Goal: Browse casually

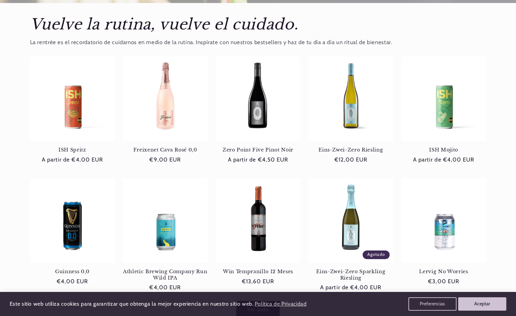
scroll to position [268, 0]
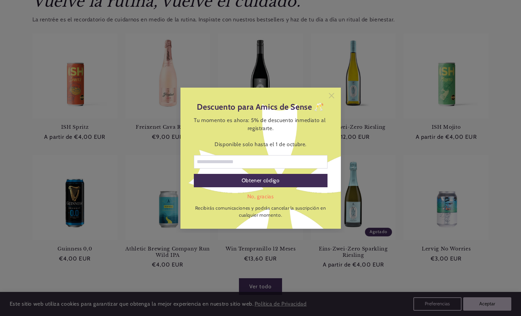
click at [331, 96] on icon at bounding box center [331, 95] width 5 height 5
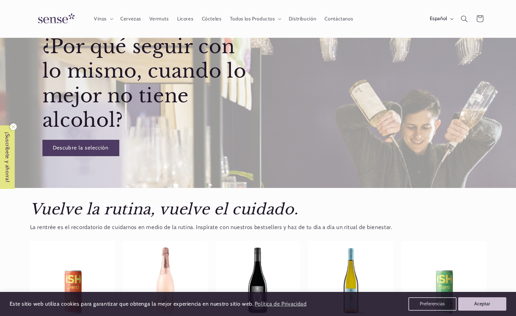
scroll to position [0, 445]
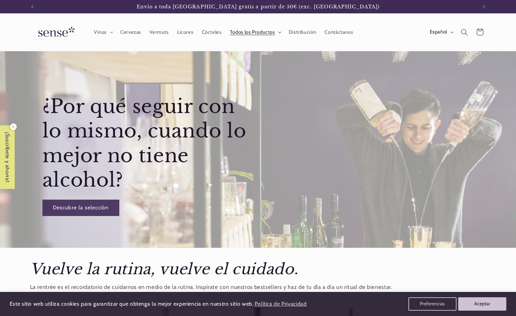
click at [259, 31] on span "Todos los Productos" at bounding box center [252, 32] width 45 height 6
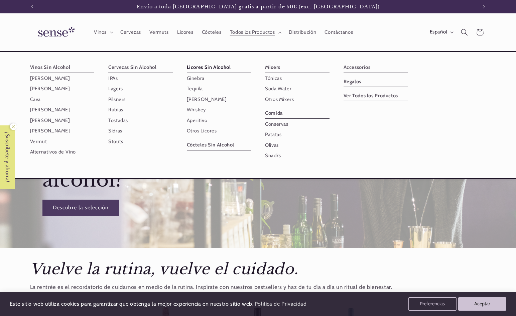
click at [210, 67] on link "Licores Sin Alcohol" at bounding box center [219, 67] width 65 height 11
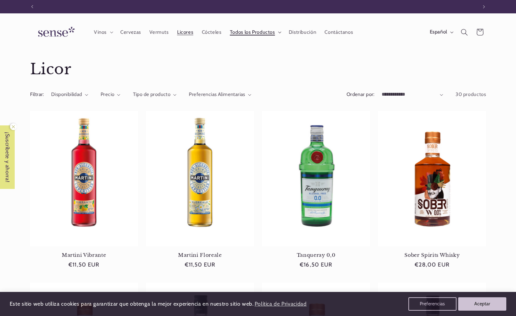
scroll to position [0, 445]
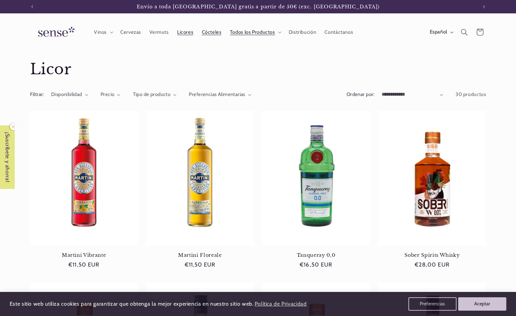
click at [214, 34] on span "Cócteles" at bounding box center [212, 32] width 20 height 6
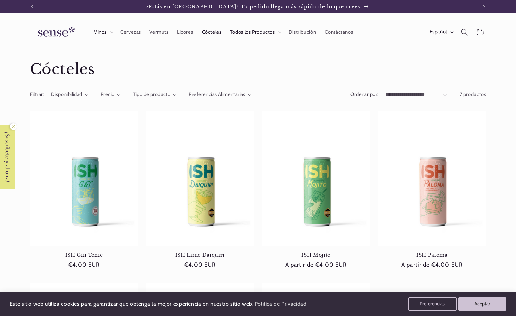
click at [111, 34] on summary "Vinos" at bounding box center [103, 32] width 26 height 15
click at [47, 30] on img at bounding box center [55, 32] width 50 height 19
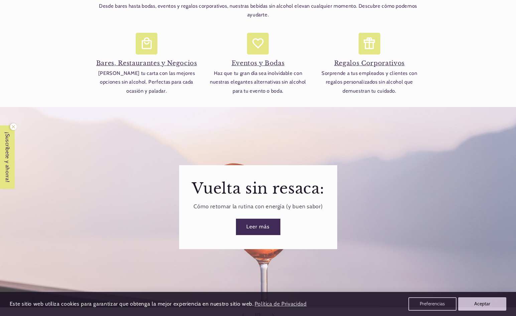
scroll to position [769, 0]
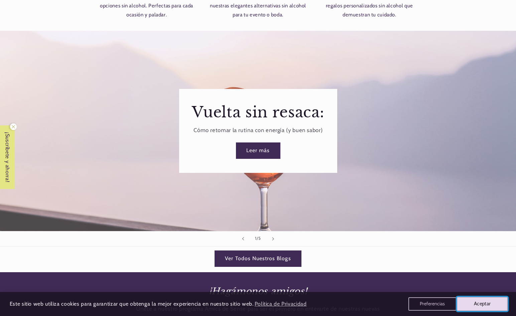
click at [478, 305] on button "Aceptar" at bounding box center [482, 304] width 51 height 14
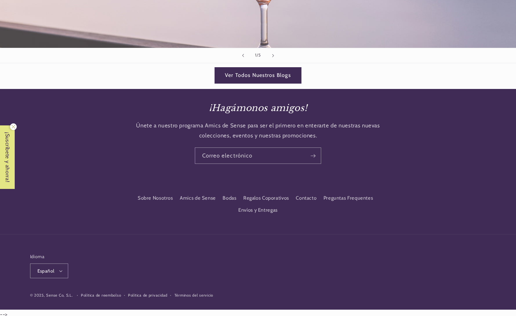
scroll to position [0, 445]
click at [230, 192] on link "Bodas" at bounding box center [230, 198] width 14 height 12
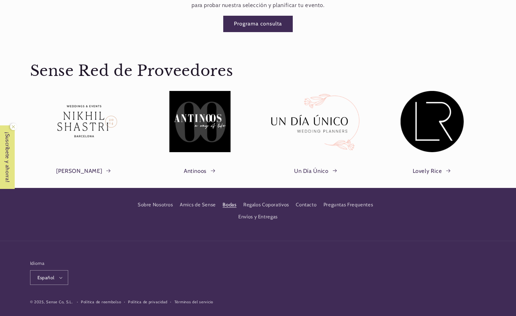
scroll to position [1060, 0]
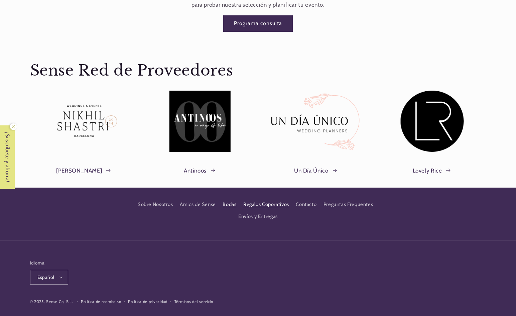
click at [258, 198] on link "Regalos Coporativos" at bounding box center [266, 204] width 46 height 12
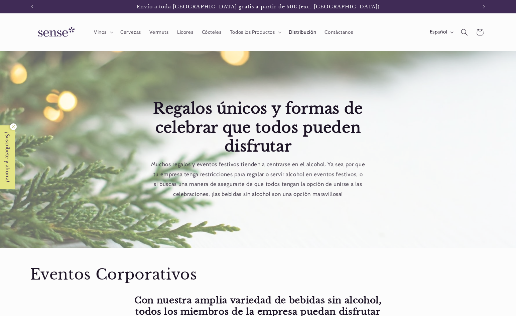
click at [294, 32] on span "Distribución" at bounding box center [303, 32] width 28 height 6
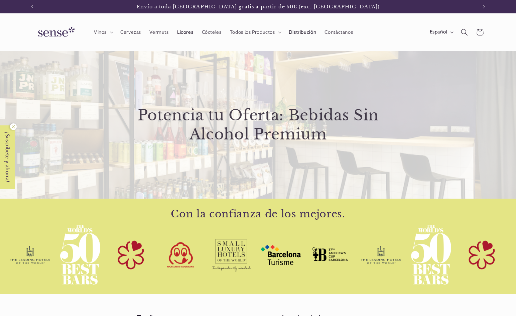
click at [184, 34] on span "Licores" at bounding box center [185, 32] width 16 height 6
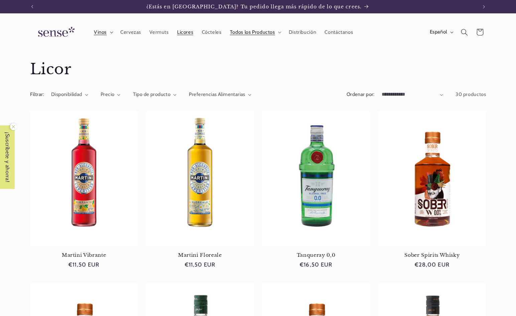
click at [111, 32] on icon at bounding box center [111, 33] width 3 height 2
click at [345, 5] on p "¿Estás en [GEOGRAPHIC_DATA]? Tu pedido llega más rápido de lo que crees." at bounding box center [257, 6] width 223 height 13
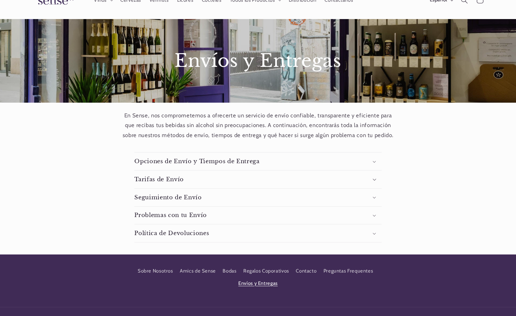
scroll to position [32, 0]
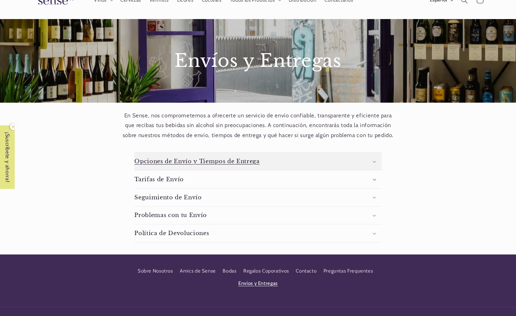
click at [374, 160] on summary "Opciones de Envío y Tiempos de Entrega" at bounding box center [257, 161] width 247 height 18
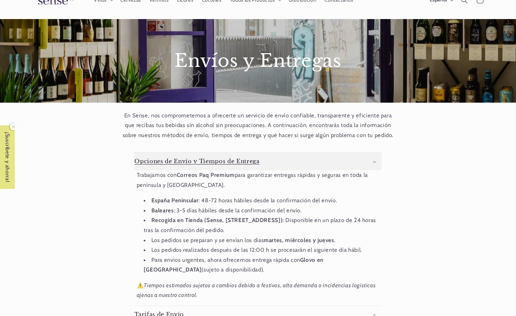
click at [376, 164] on summary "Opciones de Envío y Tiempos de Entrega" at bounding box center [257, 161] width 247 height 18
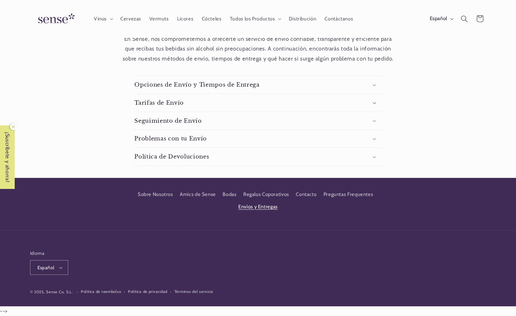
scroll to position [0, 0]
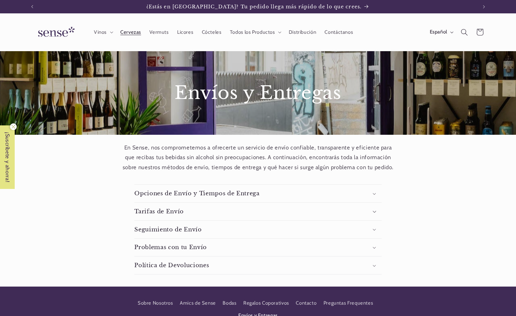
click at [133, 35] on link "Cervezas" at bounding box center [130, 32] width 29 height 15
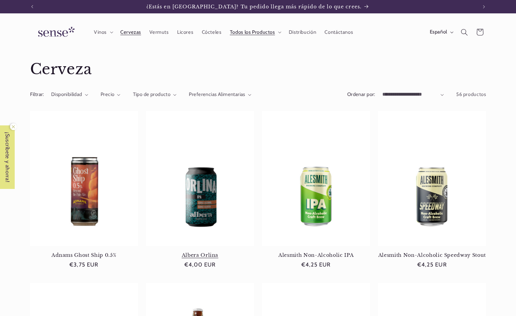
click at [214, 252] on link "Albera Orlina" at bounding box center [200, 255] width 108 height 6
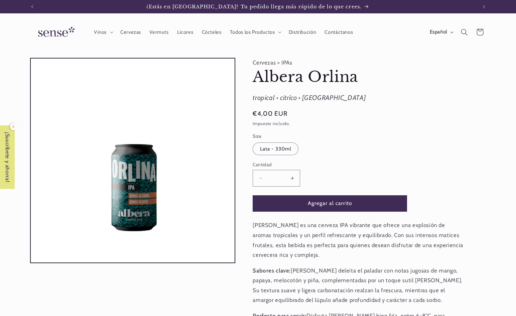
click at [53, 34] on img at bounding box center [55, 32] width 50 height 19
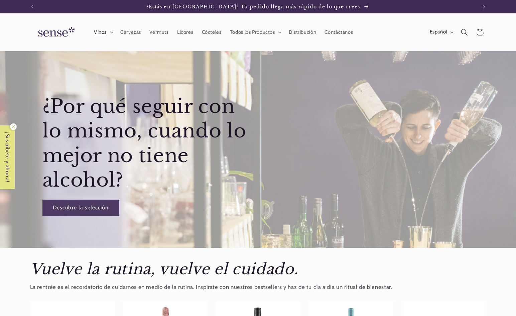
click at [112, 33] on icon at bounding box center [111, 33] width 3 height 2
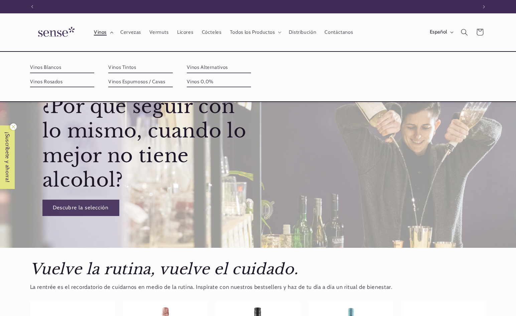
scroll to position [0, 445]
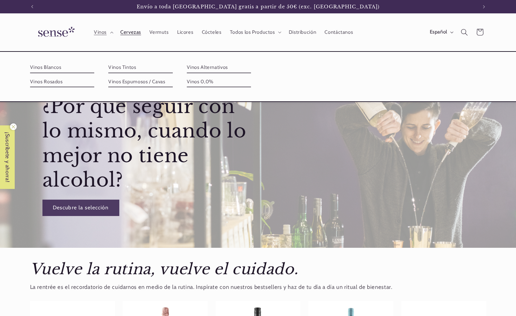
click at [129, 32] on span "Cervezas" at bounding box center [130, 32] width 21 height 6
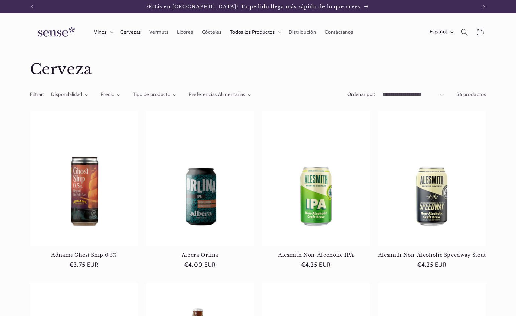
click at [113, 29] on summary "Vinos" at bounding box center [103, 32] width 26 height 15
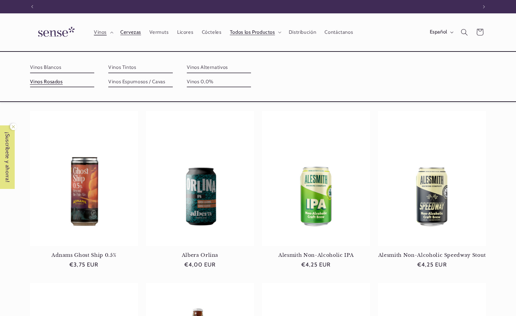
scroll to position [0, 445]
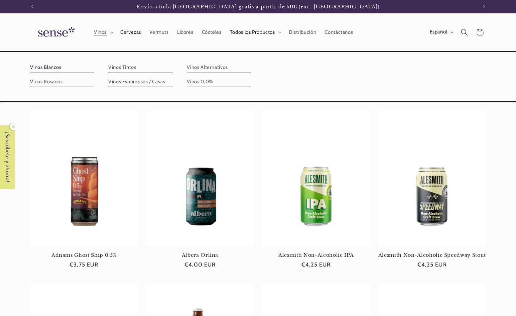
click at [45, 70] on link "Vinos Blancos" at bounding box center [62, 67] width 65 height 11
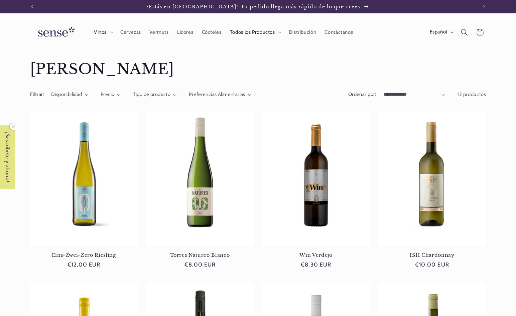
click at [48, 35] on img at bounding box center [55, 32] width 50 height 19
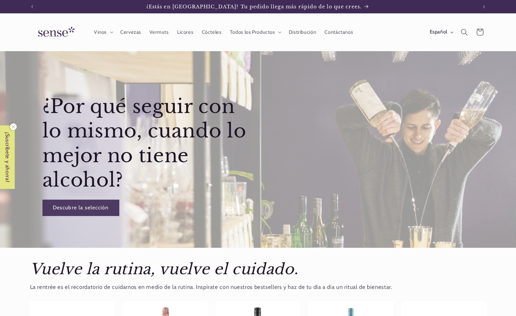
scroll to position [0, 445]
click at [482, 5] on button "Anuncio siguiente" at bounding box center [484, 6] width 15 height 13
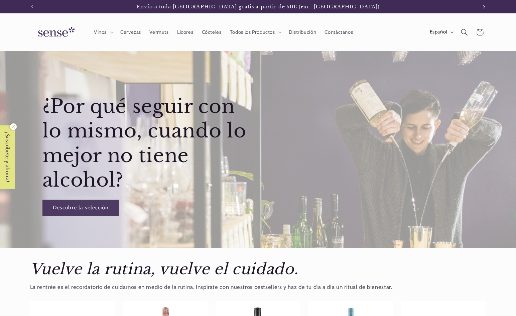
click at [482, 5] on button "Anuncio siguiente" at bounding box center [484, 6] width 15 height 13
click at [112, 32] on icon at bounding box center [111, 32] width 3 height 2
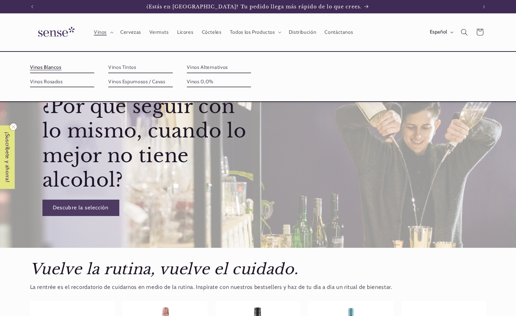
click at [44, 67] on link "Vinos Blancos" at bounding box center [62, 67] width 65 height 11
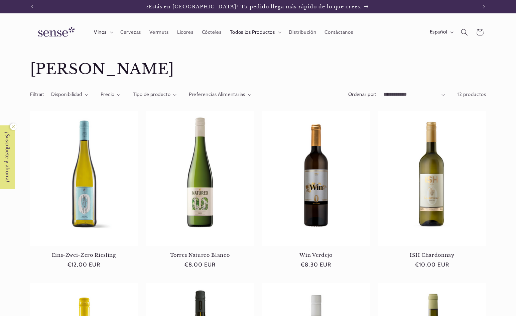
click at [77, 252] on link "Eins-Zwei-Zero Riesling" at bounding box center [84, 255] width 108 height 6
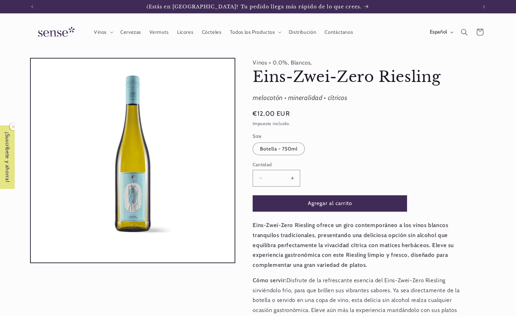
drag, startPoint x: 293, startPoint y: 111, endPoint x: 257, endPoint y: 115, distance: 35.4
click at [257, 115] on div "Precio habitual €12,00 EUR Precio habitual Precio de oferta €12,00 EUR Precio u…" at bounding box center [358, 114] width 211 height 11
click at [371, 130] on product-info "Vinos > 0.0%, Blancos, Eins-Zwei-Zero Riesling Eins-Zwei-Zero Riesling melocotó…" at bounding box center [358, 220] width 211 height 325
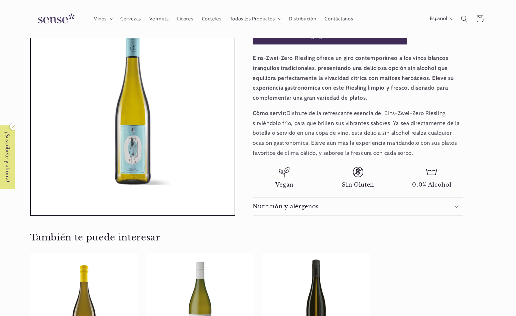
scroll to position [0, 445]
click at [272, 186] on li "Vegan" at bounding box center [284, 178] width 63 height 22
click at [267, 188] on div at bounding box center [267, 188] width 0 height 0
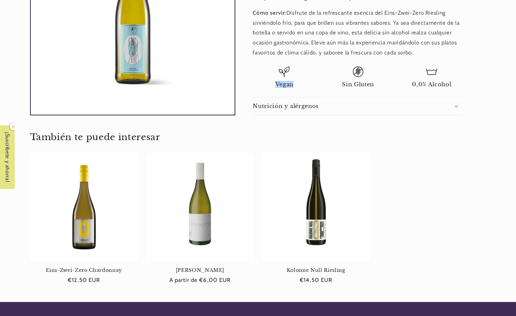
scroll to position [392, 0]
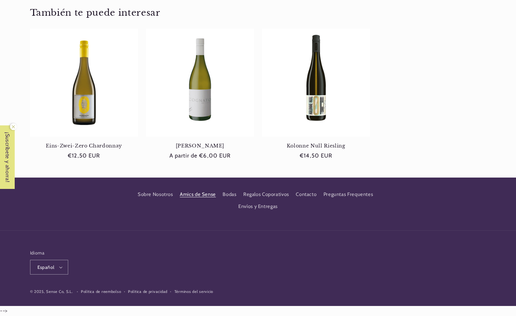
click at [195, 194] on link "Amics de Sense" at bounding box center [198, 194] width 36 height 12
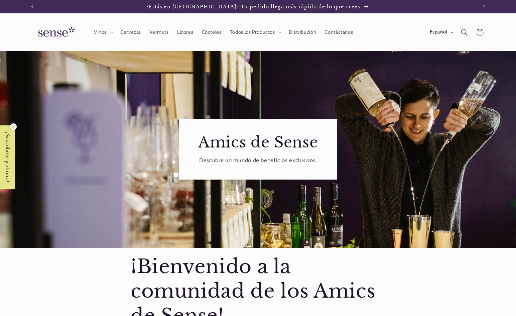
click at [58, 29] on img at bounding box center [55, 32] width 50 height 19
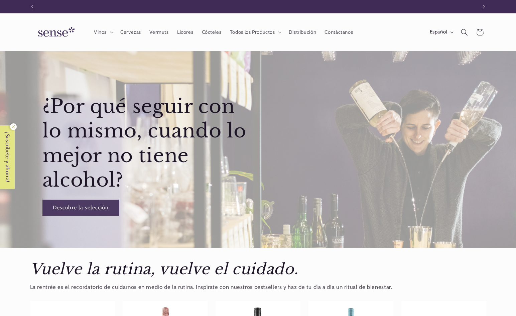
scroll to position [0, 445]
click at [109, 33] on summary "Vinos" at bounding box center [103, 32] width 26 height 15
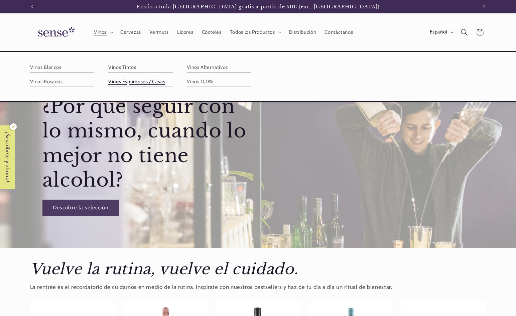
click at [130, 82] on link "Vinos Espumosos / Cavas" at bounding box center [140, 82] width 65 height 11
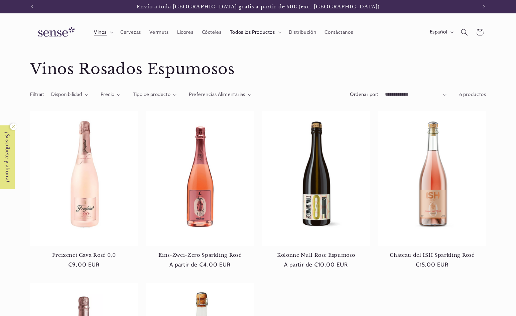
click at [113, 32] on icon at bounding box center [111, 33] width 3 height 2
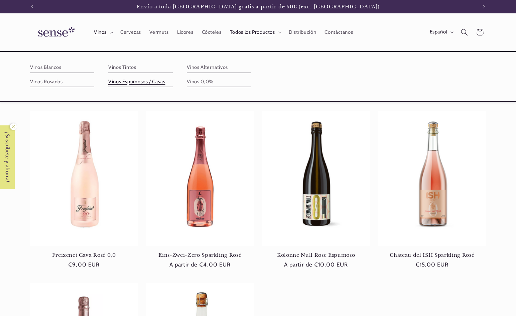
click at [55, 33] on img at bounding box center [55, 32] width 50 height 19
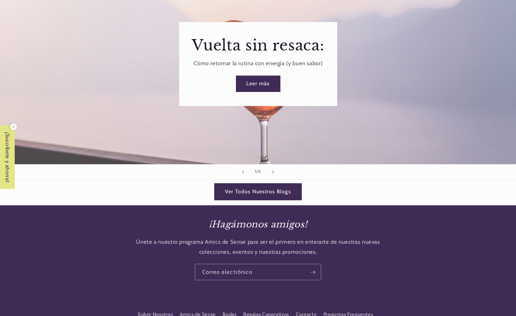
scroll to position [0, 445]
click at [280, 186] on link "Ver Todos Nuestros Blogs" at bounding box center [258, 192] width 87 height 16
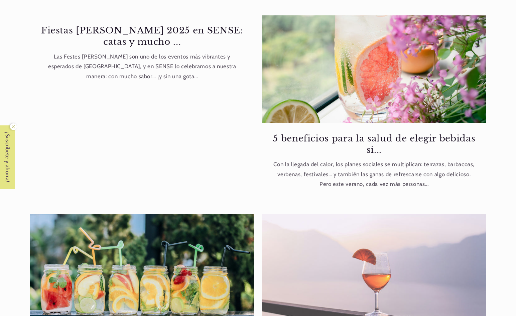
scroll to position [268, 0]
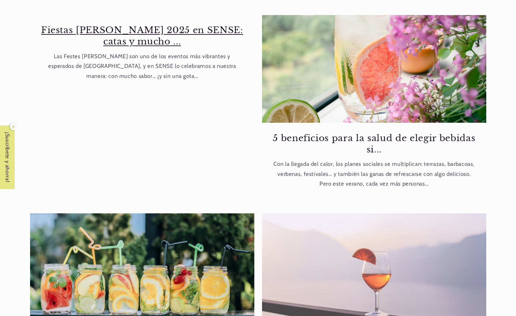
click at [154, 31] on link "Fiestas [PERSON_NAME] 2025 en SENSE: catas y mucho ..." at bounding box center [141, 35] width 203 height 23
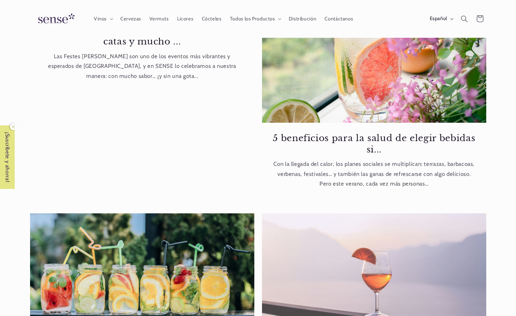
scroll to position [67, 0]
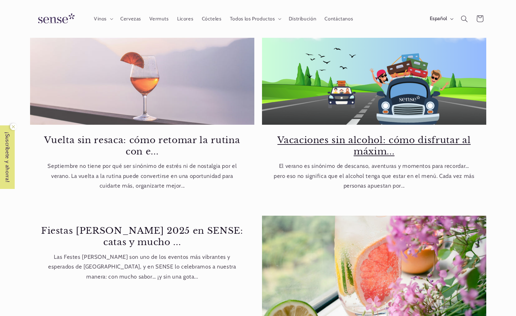
click at [323, 142] on link "Vacaciones sin alcohol: cómo disfrutar al máxim..." at bounding box center [374, 145] width 203 height 23
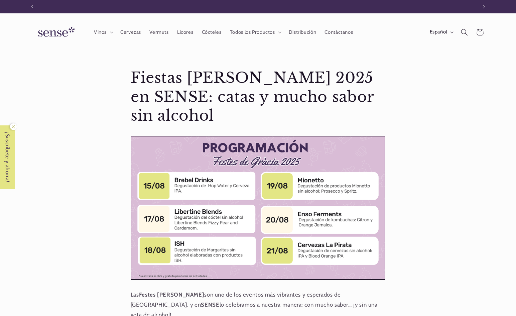
scroll to position [0, 445]
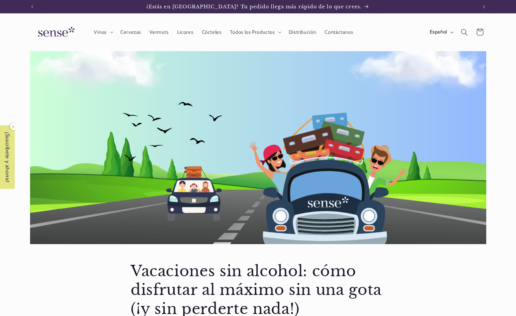
click at [58, 34] on img at bounding box center [55, 32] width 50 height 19
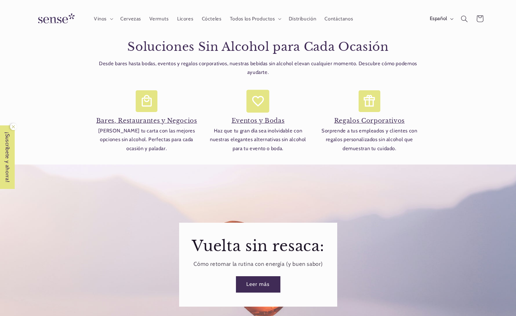
scroll to position [0, 445]
click at [167, 121] on h4 "Bares, Restaurantes y Negocios" at bounding box center [146, 121] width 105 height 8
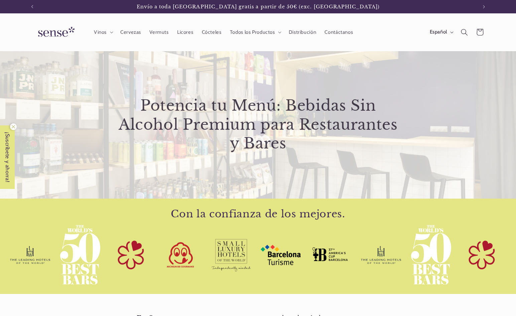
click at [60, 32] on img at bounding box center [55, 32] width 50 height 19
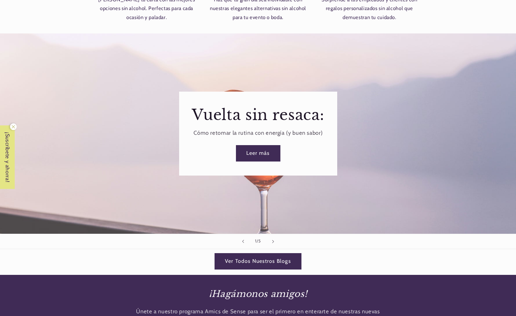
scroll to position [769, 0]
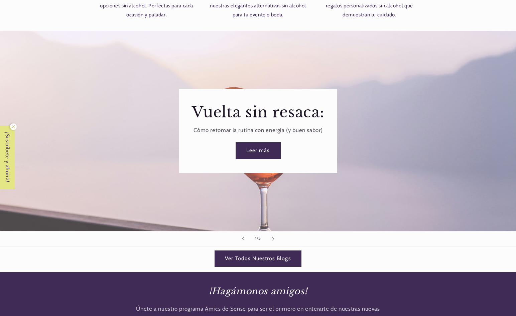
click at [254, 148] on link "Leer más" at bounding box center [258, 150] width 44 height 16
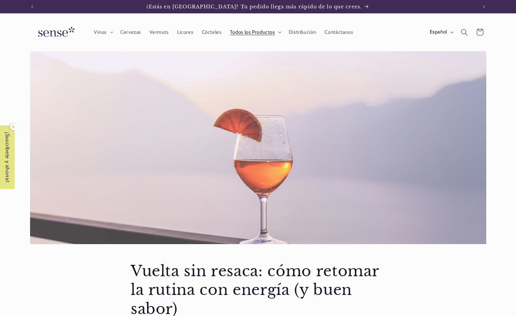
click at [280, 34] on summary "Todos los Productos" at bounding box center [255, 32] width 59 height 15
click at [300, 33] on span "Distribución" at bounding box center [303, 32] width 28 height 6
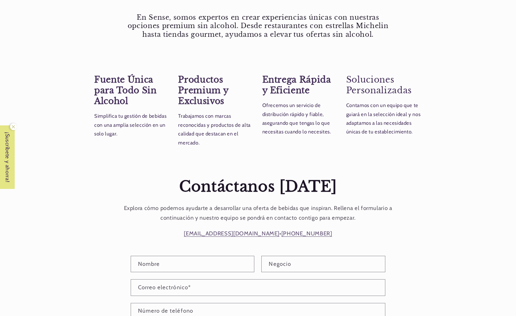
scroll to position [568, 0]
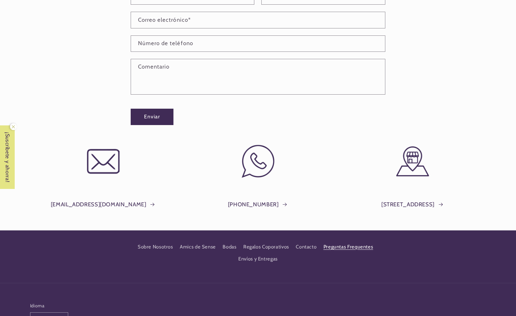
click at [356, 246] on link "Preguntas Frequentes" at bounding box center [349, 247] width 50 height 12
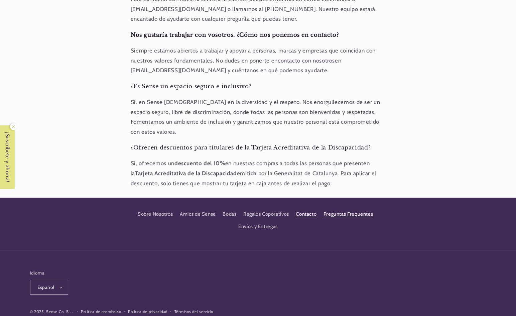
scroll to position [0, 445]
click at [200, 208] on link "Amics de Sense" at bounding box center [198, 214] width 36 height 12
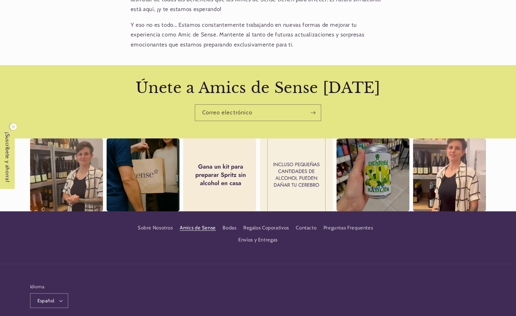
scroll to position [0, 445]
click at [84, 179] on div "Instagram post opens in a popup" at bounding box center [66, 174] width 73 height 73
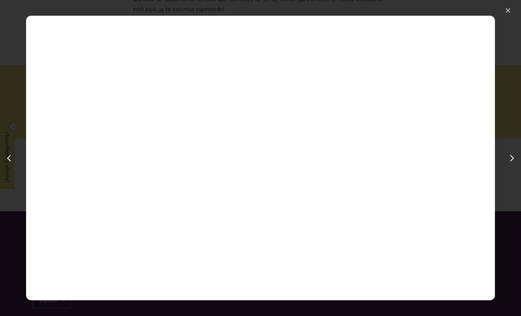
click at [508, 11] on div "✕" at bounding box center [508, 11] width 10 height 10
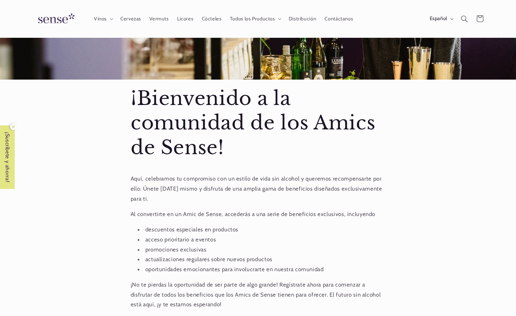
scroll to position [167, 0]
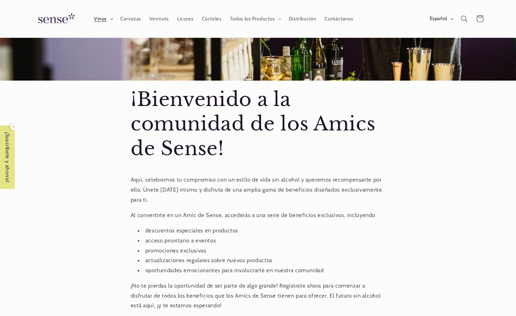
click at [113, 20] on icon at bounding box center [111, 19] width 3 height 2
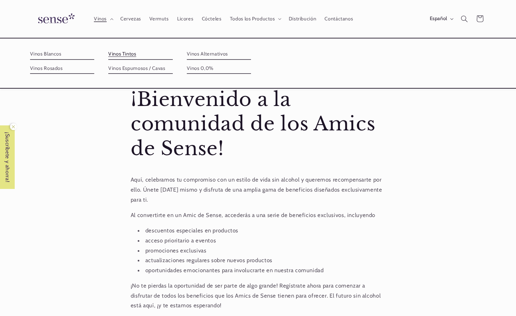
scroll to position [0, 0]
click at [123, 51] on link "Vinos Tintos" at bounding box center [140, 54] width 65 height 11
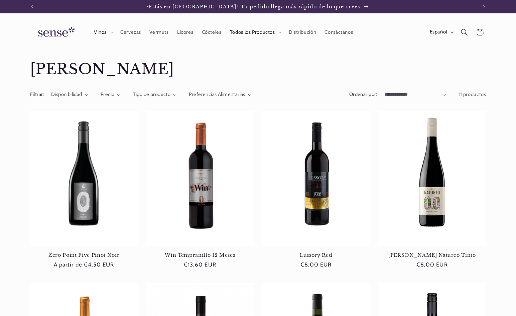
click at [207, 252] on link "Win Tempranillo 12 Meses" at bounding box center [200, 255] width 108 height 6
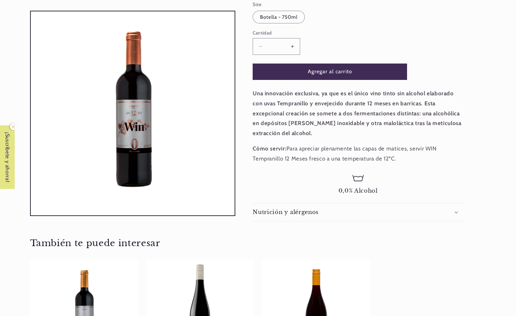
scroll to position [134, 0]
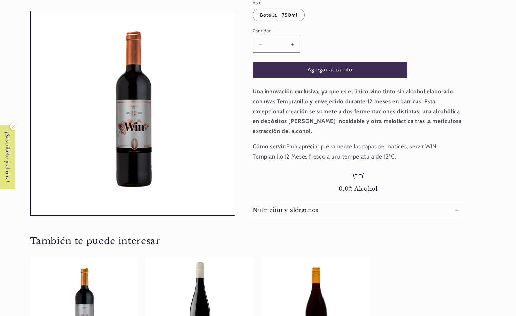
click at [456, 210] on icon at bounding box center [457, 210] width 4 height 2
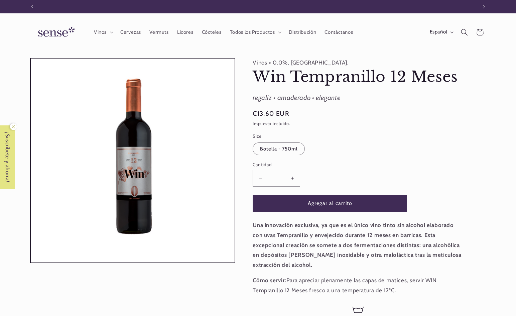
scroll to position [0, 0]
click at [113, 32] on icon at bounding box center [111, 32] width 3 height 2
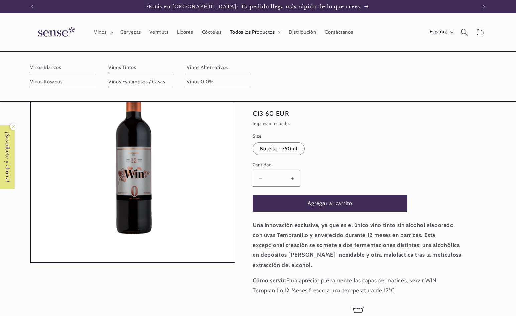
click at [278, 34] on summary "Todos los Productos" at bounding box center [255, 32] width 59 height 15
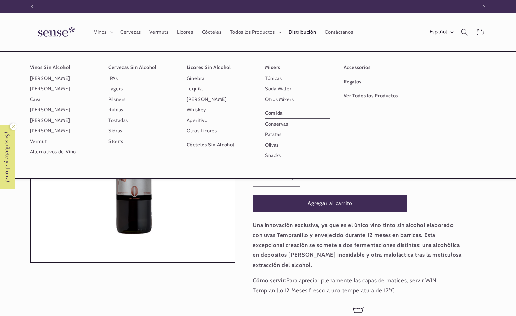
scroll to position [0, 445]
click at [300, 33] on span "Distribución" at bounding box center [303, 32] width 28 height 6
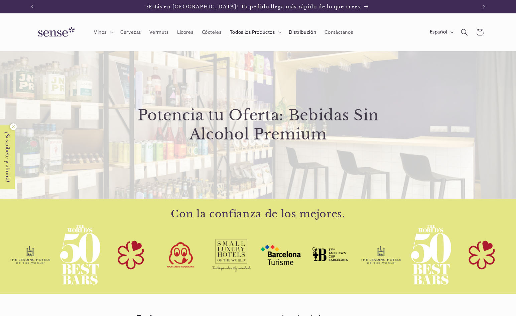
click at [276, 31] on summary "Todos los Productos" at bounding box center [255, 32] width 59 height 15
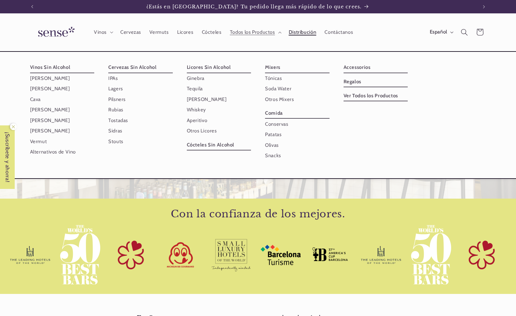
click at [304, 33] on span "Distribución" at bounding box center [303, 32] width 28 height 6
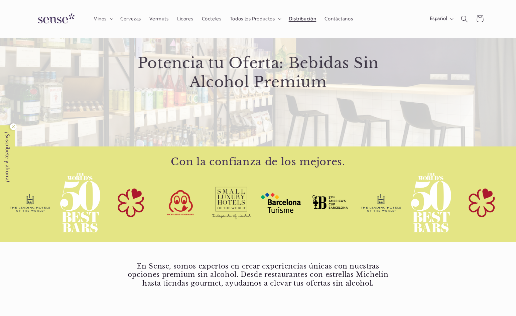
scroll to position [33, 0]
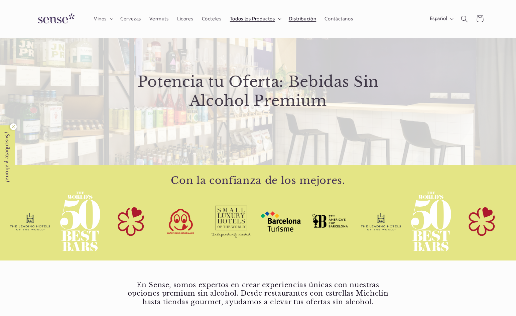
click at [281, 19] on summary "Todos los Productos" at bounding box center [255, 18] width 59 height 15
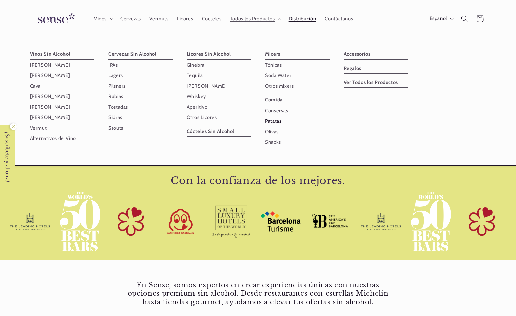
scroll to position [0, 0]
click at [304, 17] on span "Distribución" at bounding box center [303, 19] width 28 height 6
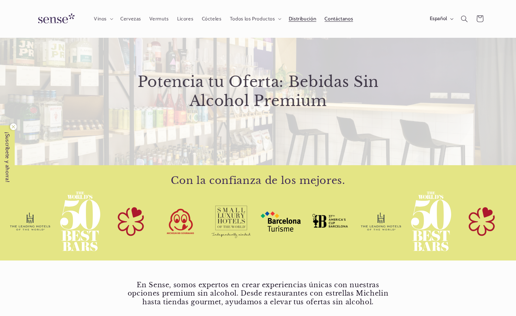
click at [334, 21] on span "Contáctanos" at bounding box center [339, 19] width 28 height 6
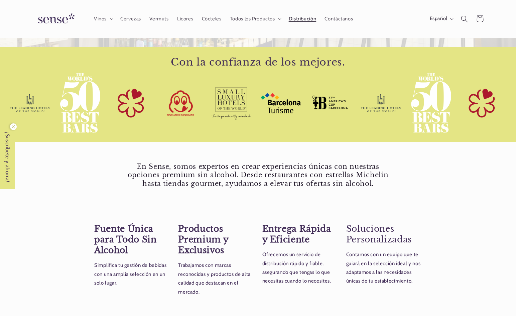
scroll to position [301, 0]
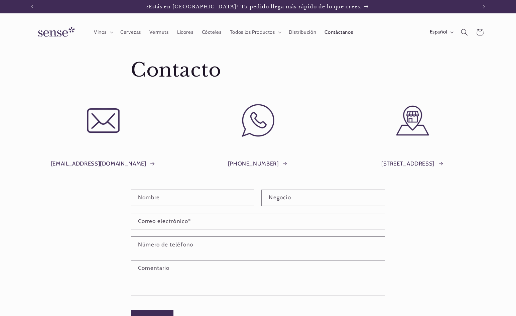
scroll to position [161, 0]
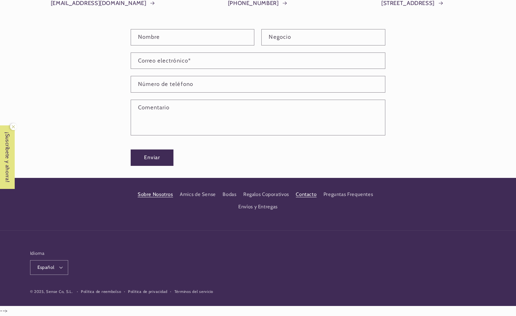
click at [158, 195] on link "Sobre Nosotros" at bounding box center [155, 195] width 35 height 10
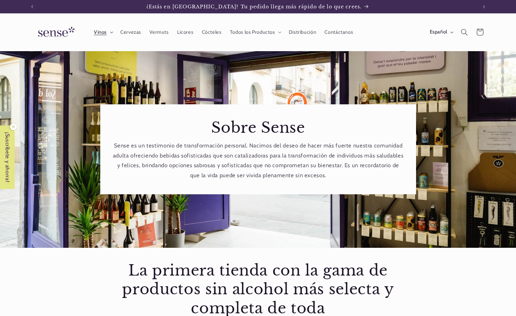
click at [112, 32] on icon at bounding box center [111, 32] width 3 height 2
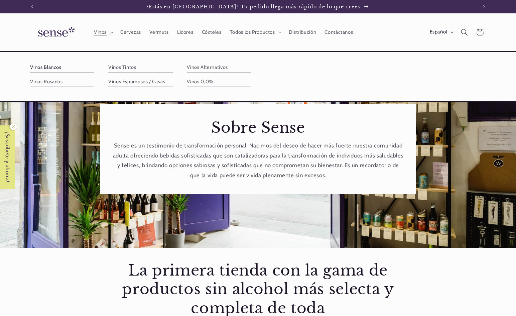
click at [51, 68] on link "Vinos Blancos" at bounding box center [62, 67] width 65 height 11
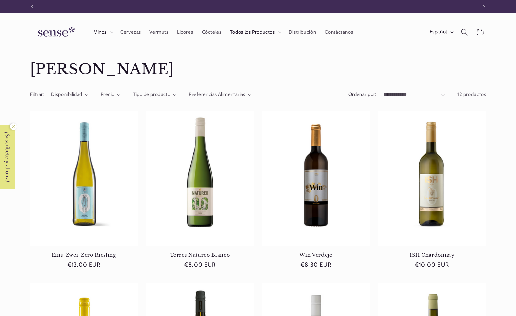
scroll to position [0, 445]
click at [114, 32] on summary "Vinos" at bounding box center [103, 32] width 26 height 15
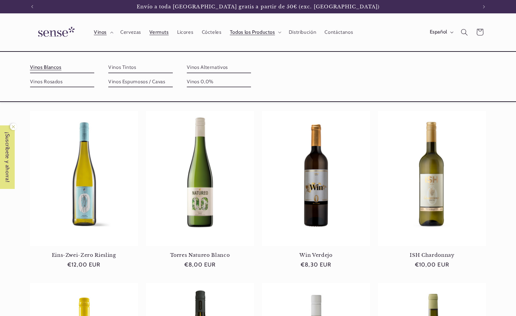
click at [155, 33] on span "Vermuts" at bounding box center [158, 32] width 19 height 6
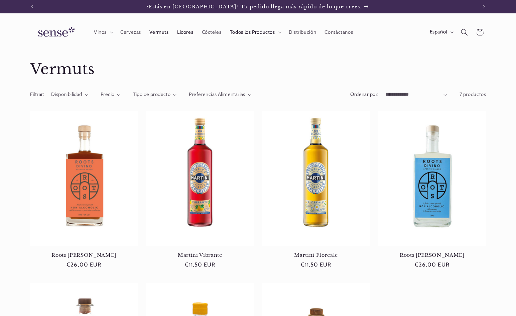
drag, startPoint x: 0, startPoint y: 0, endPoint x: 183, endPoint y: 33, distance: 186.3
click at [183, 33] on span "Licores" at bounding box center [185, 32] width 16 height 6
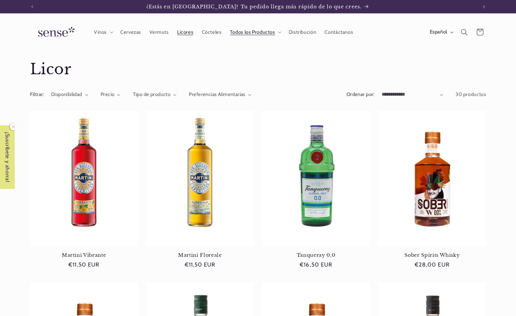
scroll to position [0, 445]
